Goal: Check status: Check status

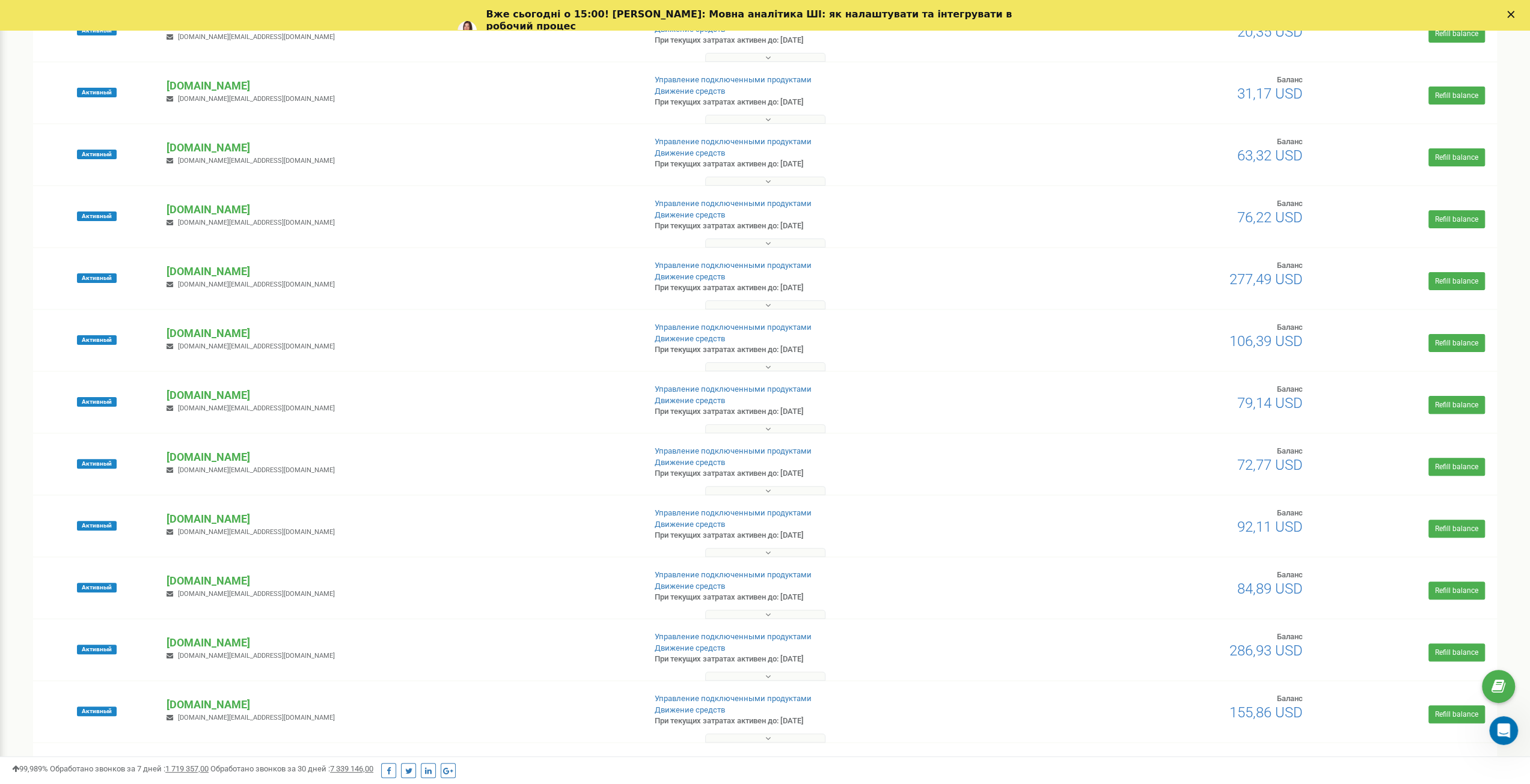
scroll to position [166, 0]
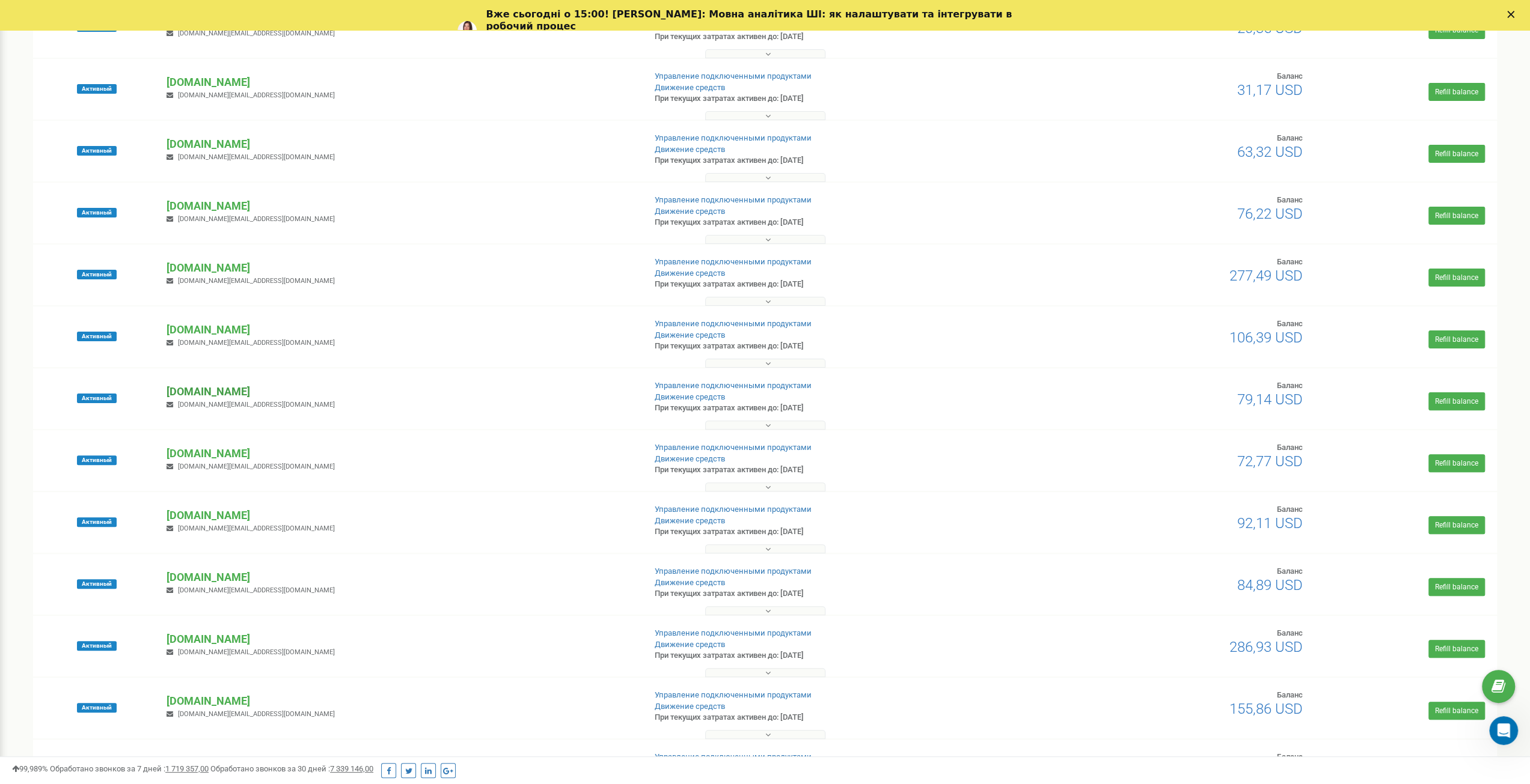
click at [185, 393] on p "[DOMAIN_NAME]" at bounding box center [400, 391] width 468 height 16
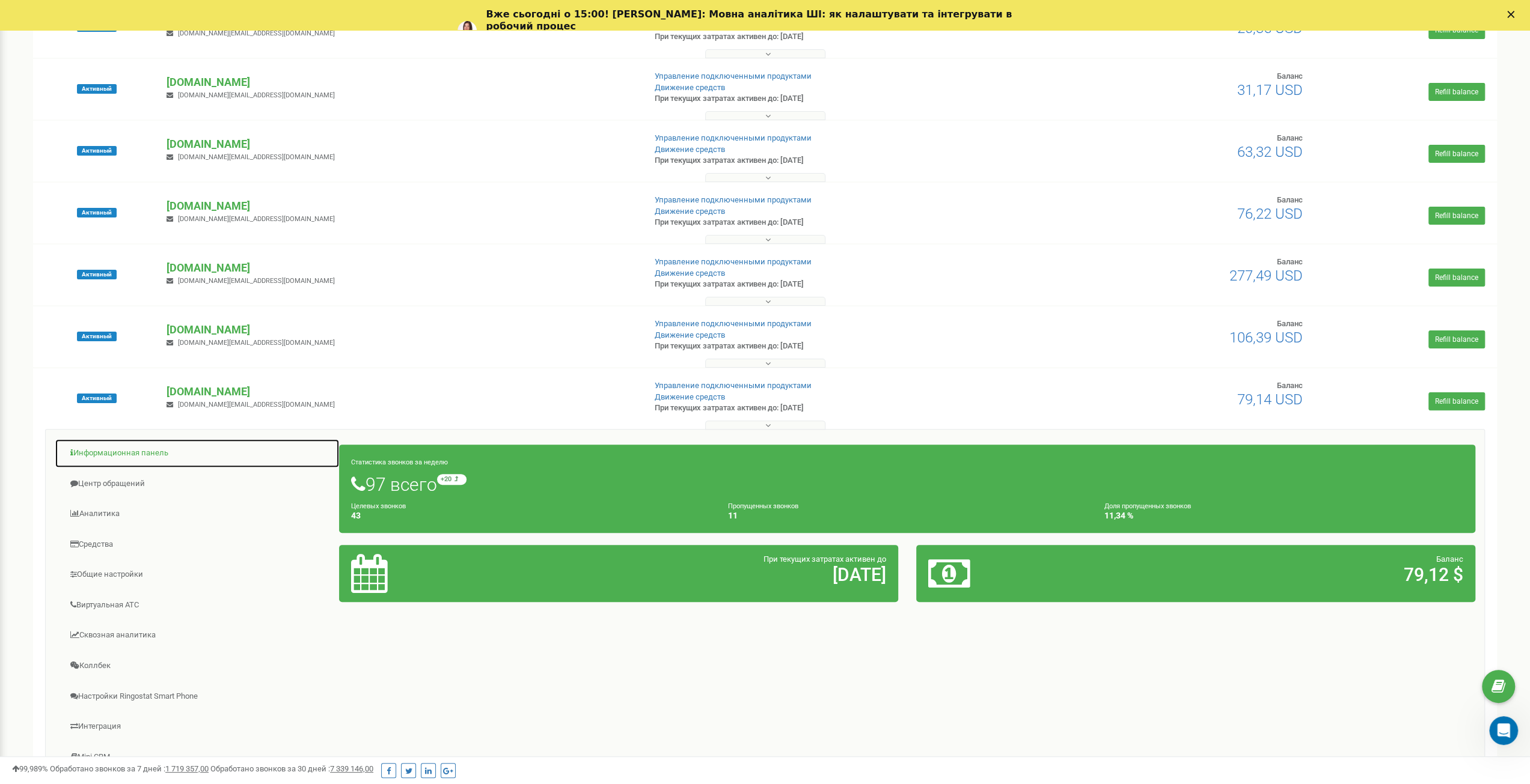
click at [128, 456] on link "Информационная панель" at bounding box center [198, 453] width 285 height 29
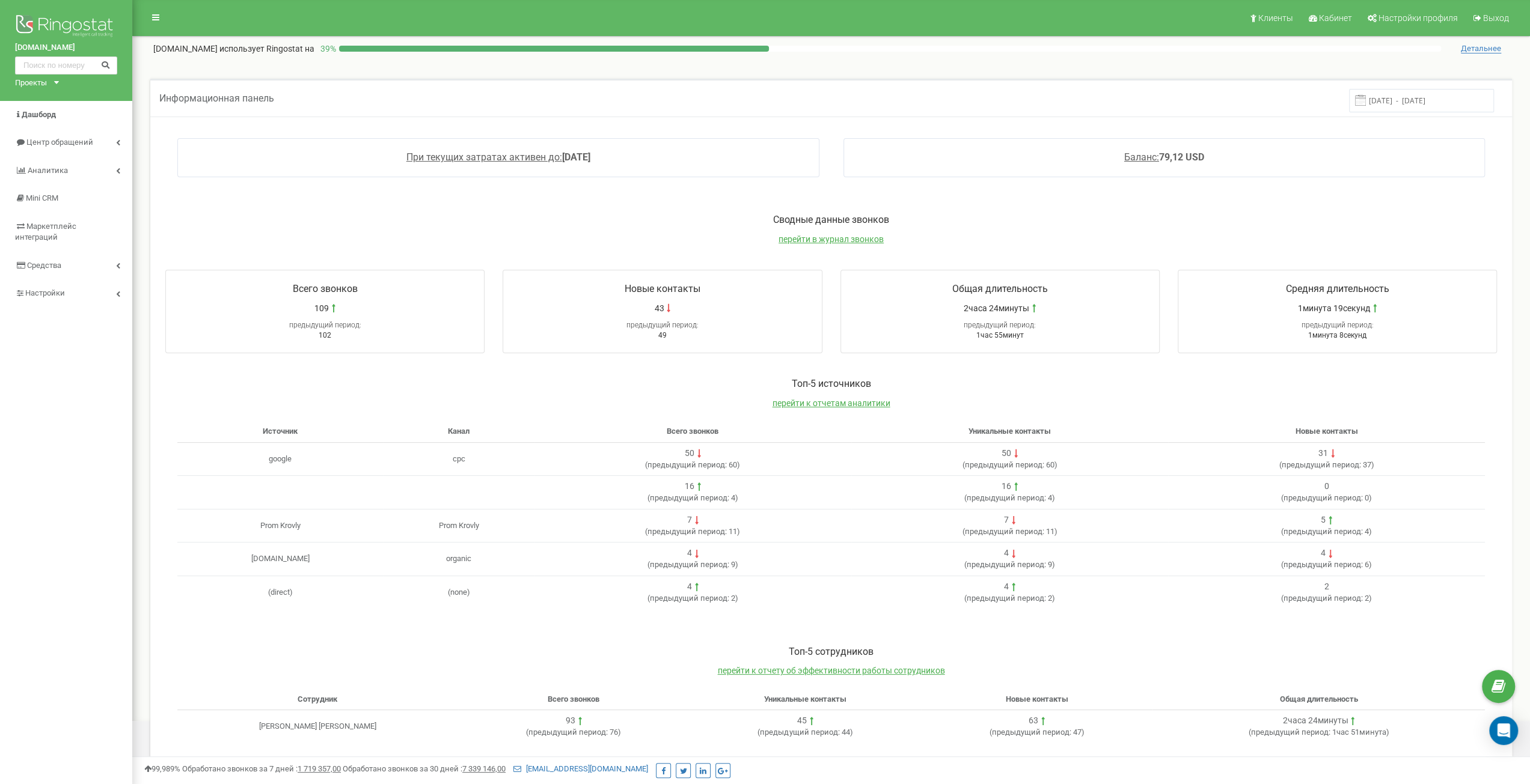
click at [1419, 102] on input "[DATE] - [DATE]" at bounding box center [1422, 101] width 145 height 23
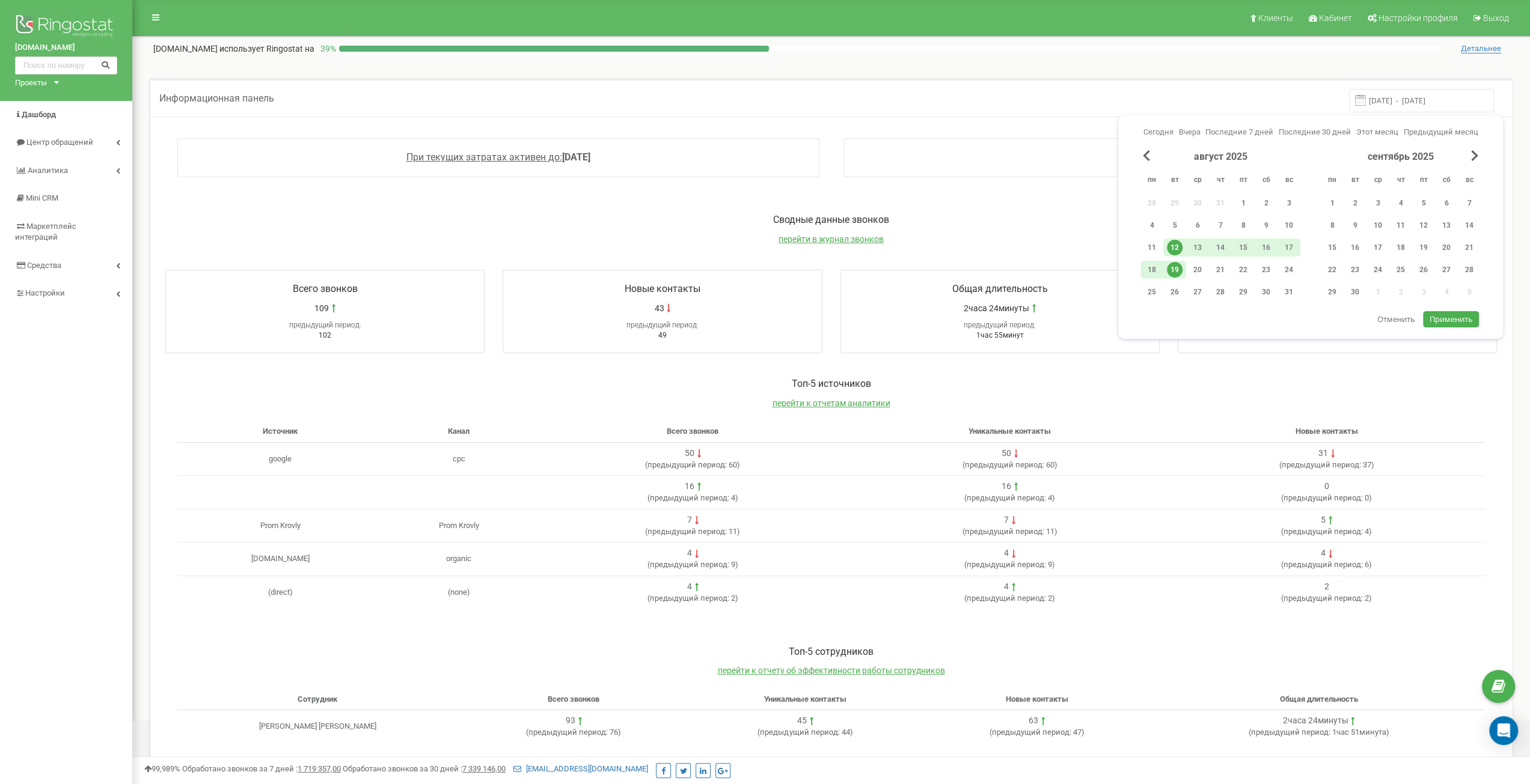
click at [1180, 247] on div "12" at bounding box center [1175, 248] width 16 height 16
click at [1155, 272] on div "18" at bounding box center [1151, 269] width 16 height 16
click at [1457, 314] on span "Применить" at bounding box center [1452, 319] width 43 height 11
type input "[DATE] - [DATE]"
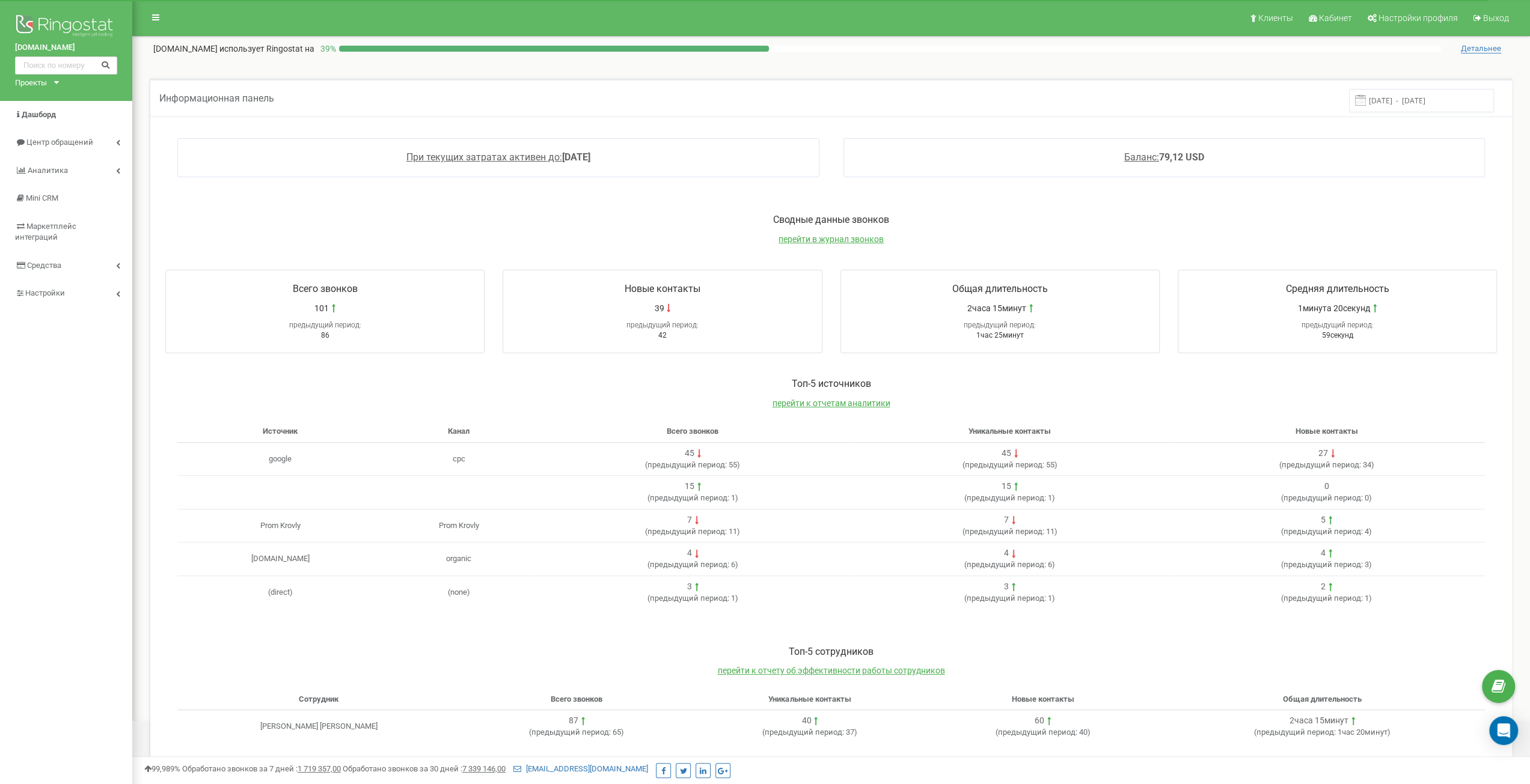
drag, startPoint x: 471, startPoint y: 392, endPoint x: 477, endPoint y: 389, distance: 6.7
click at [474, 392] on div "Toп-5 источников перейти к отчетам аналитики" at bounding box center [831, 400] width 1307 height 44
